Goal: Task Accomplishment & Management: Manage account settings

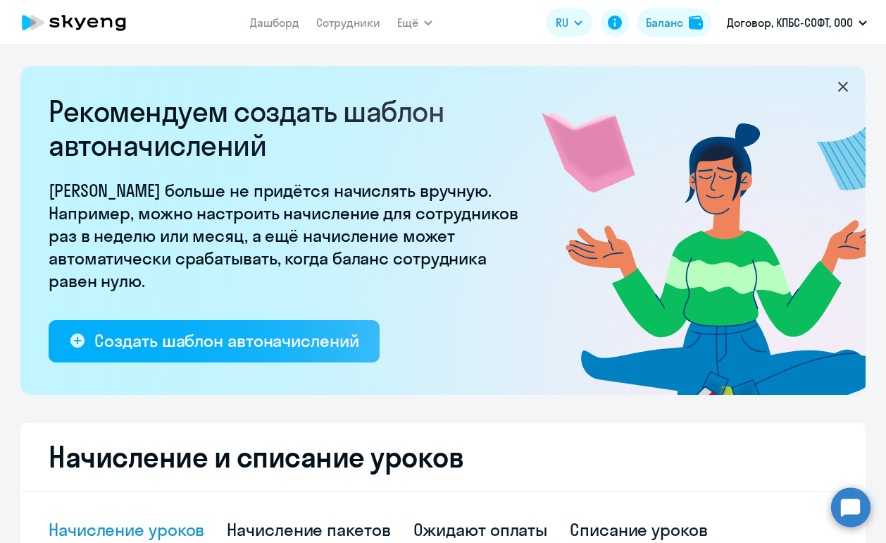
select select "10"
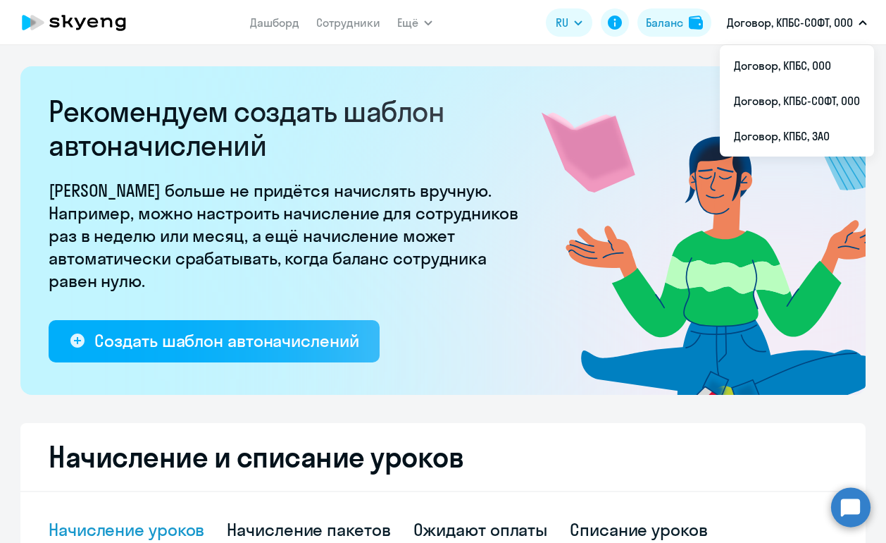
select select "10"
click at [775, 77] on li "Договор, КПБС, ООО" at bounding box center [797, 65] width 154 height 35
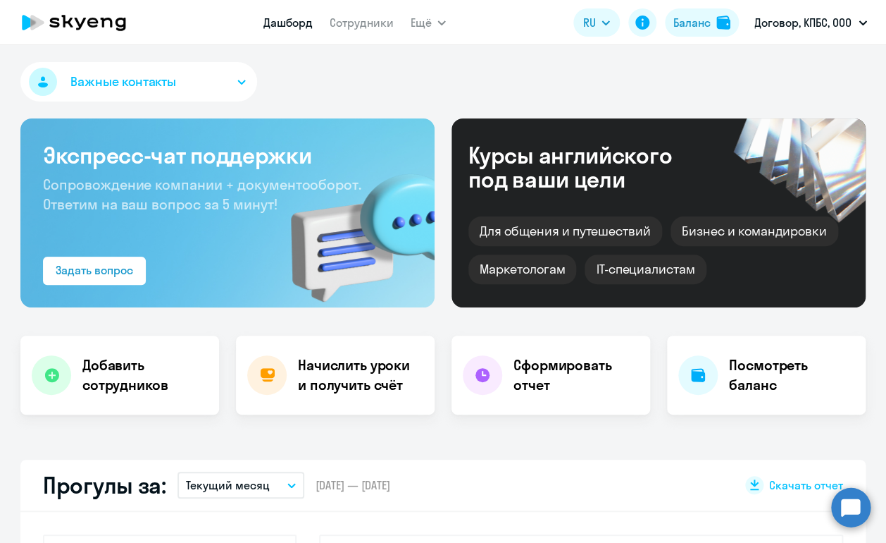
scroll to position [290, 0]
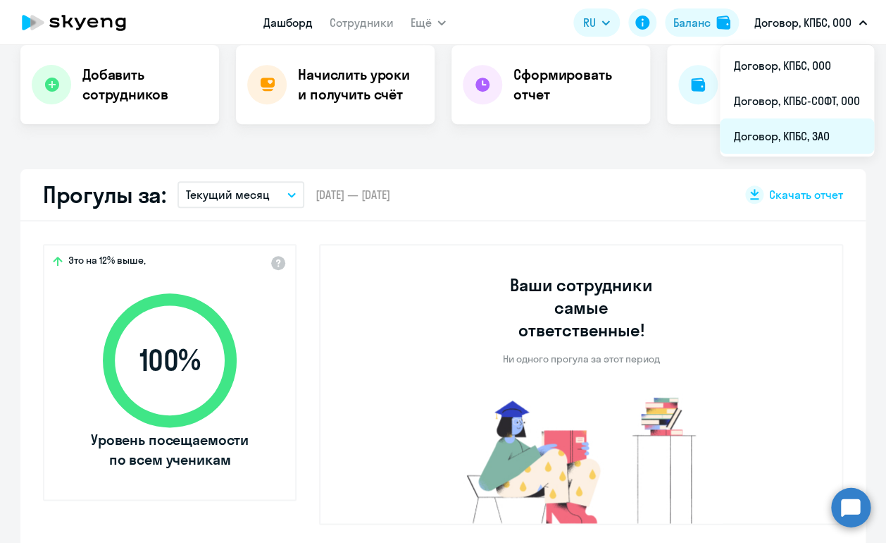
click at [791, 126] on li "Договор, КПБС, ЗАО" at bounding box center [797, 135] width 154 height 35
select select "30"
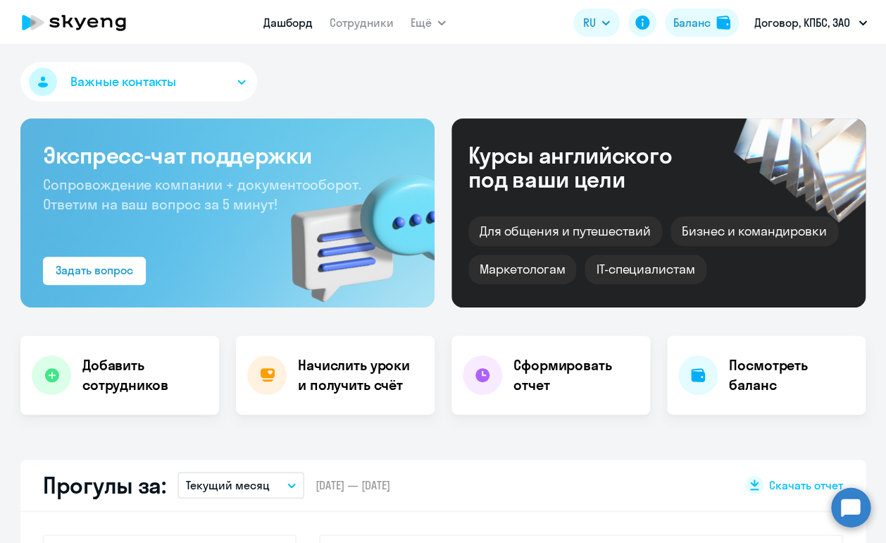
select select "30"
click at [361, 382] on h4 "Начислить уроки и получить счёт" at bounding box center [359, 374] width 123 height 39
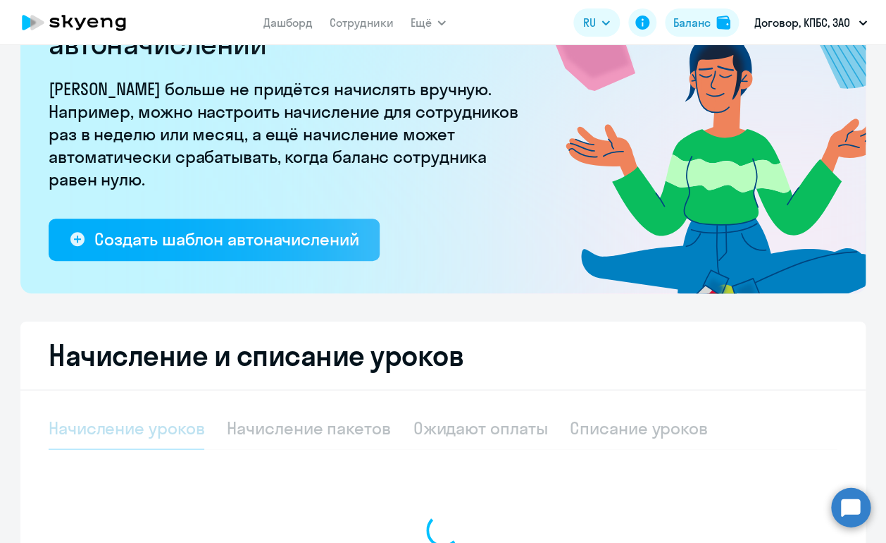
select select "10"
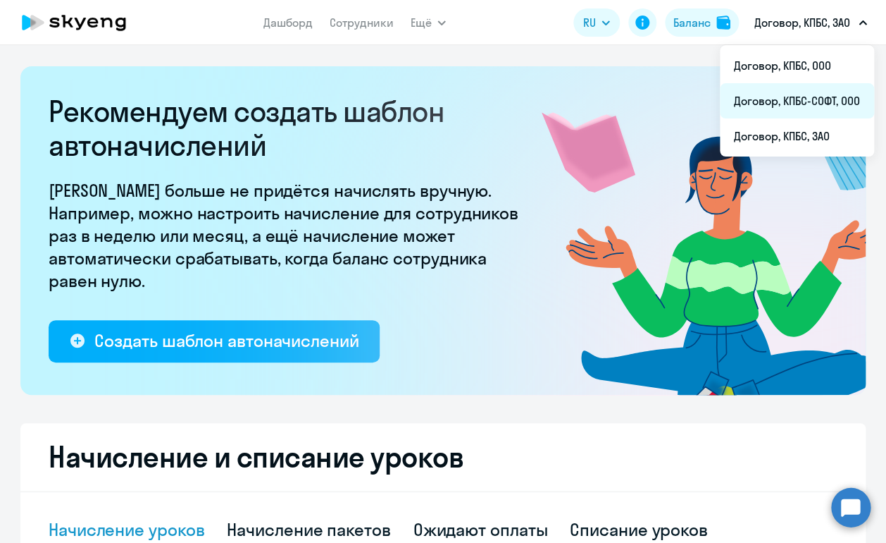
click at [797, 101] on li "Договор, КПБС-СОФТ, ООО" at bounding box center [797, 100] width 154 height 35
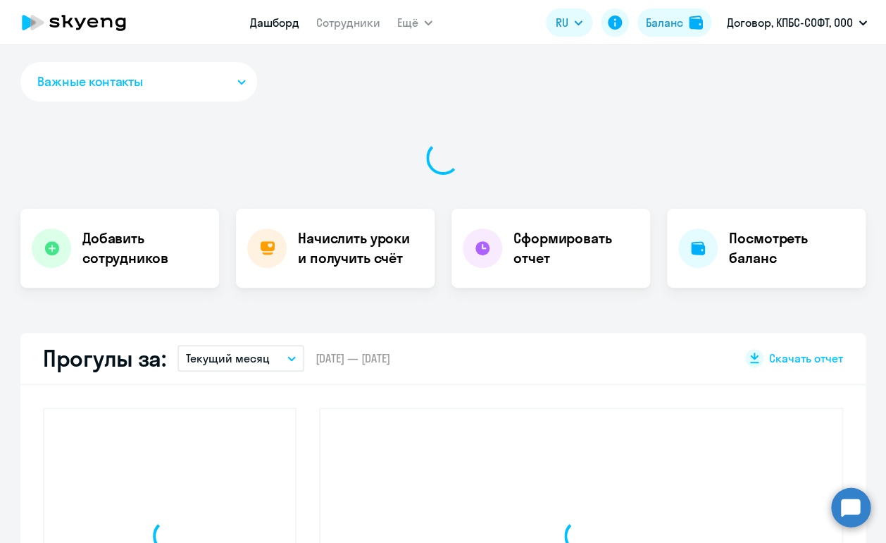
select select "30"
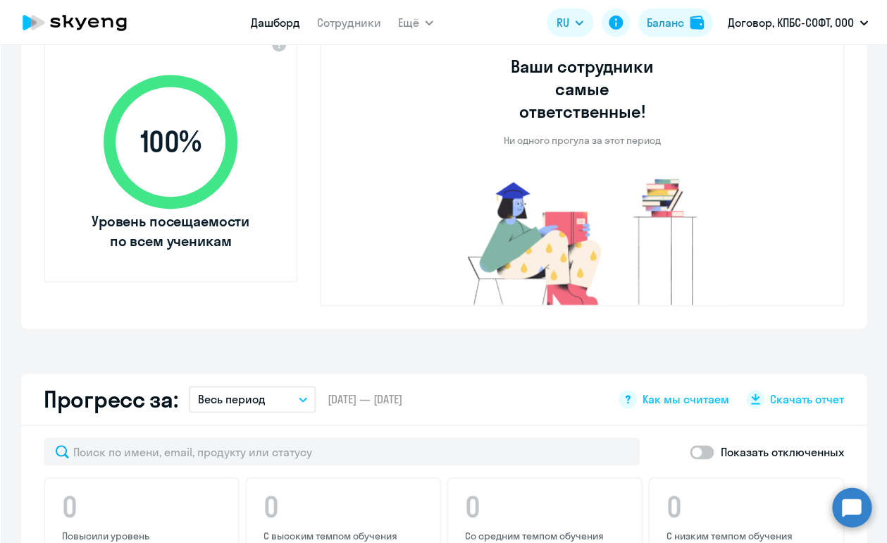
scroll to position [515, 0]
